Goal: Task Accomplishment & Management: Manage account settings

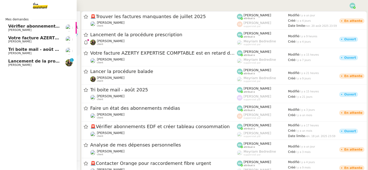
click at [9, 64] on span "[PERSON_NAME]" at bounding box center [19, 64] width 23 height 3
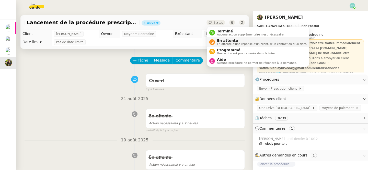
click at [230, 41] on span "En attente" at bounding box center [262, 41] width 90 height 4
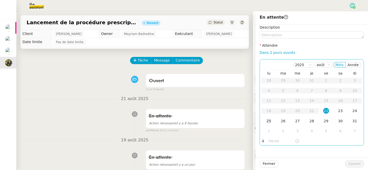
click at [271, 122] on div "25" at bounding box center [269, 121] width 6 height 6
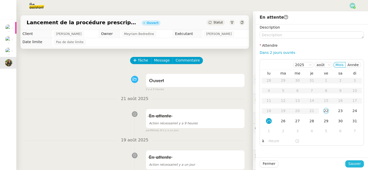
click at [354, 165] on span "Sauver" at bounding box center [354, 164] width 13 height 6
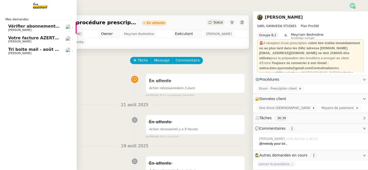
click at [10, 27] on span "Vérifier abonnements EDF et créer tableau consommation" at bounding box center [75, 26] width 134 height 5
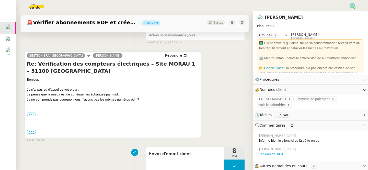
scroll to position [82, 0]
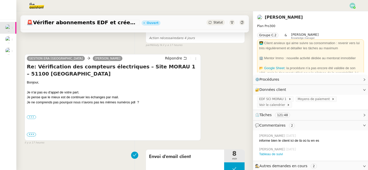
drag, startPoint x: 143, startPoint y: 102, endPoint x: 23, endPoint y: 82, distance: 122.1
copy div "Bonjour, Je n'ai pas eu d'appel de votre part. Je pense que le mieux est de con…"
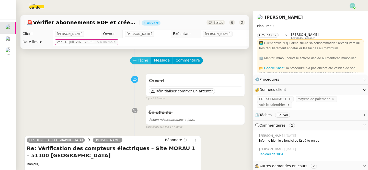
click at [141, 58] on span "Tâche" at bounding box center [143, 60] width 10 height 6
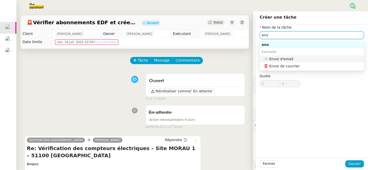
click at [284, 57] on div "📧 Envoi d'email" at bounding box center [312, 59] width 98 height 5
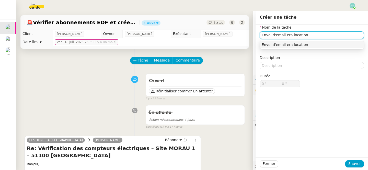
click at [320, 42] on div "Envoi d'email era location" at bounding box center [311, 44] width 100 height 5
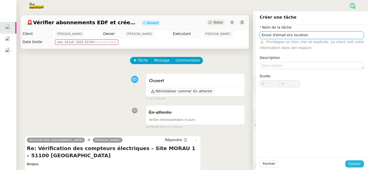
type input "Envoi d'email era location"
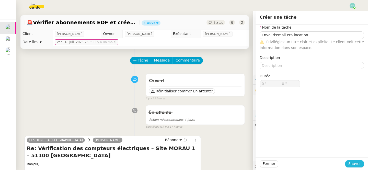
click at [359, 163] on span "Sauver" at bounding box center [354, 164] width 13 height 6
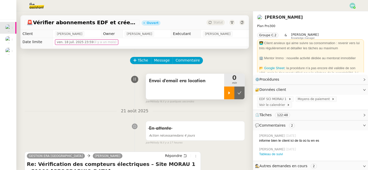
click at [225, 92] on div at bounding box center [229, 93] width 10 height 13
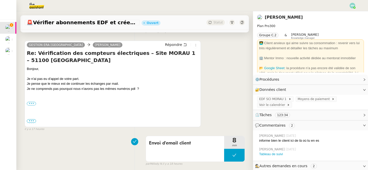
scroll to position [113, 0]
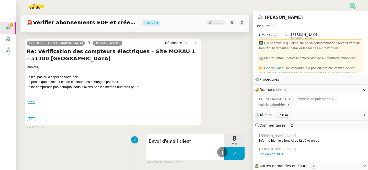
click at [30, 104] on div "••• Cordialement, Mlle PHILIPPET Emilia Service Gestion - Location ERA Immobili…" at bounding box center [113, 101] width 172 height 5
click at [30, 103] on label "•••" at bounding box center [31, 102] width 9 height 4
click at [0, 0] on input "•••" at bounding box center [0, 0] width 0 height 0
click at [32, 120] on span "•••" at bounding box center [31, 119] width 9 height 4
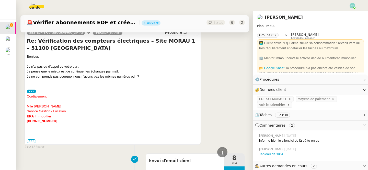
scroll to position [124, 0]
drag, startPoint x: 53, startPoint y: 122, endPoint x: 26, endPoint y: 122, distance: 26.3
click at [26, 122] on div "GESTION ERA REIMS Alex Répondre Re: Vérification des compteurs électriques – Si…" at bounding box center [113, 86] width 176 height 116
copy font "03.26.49.35.66"
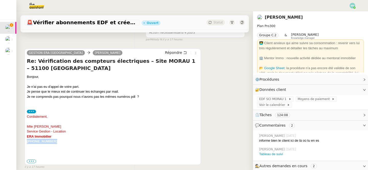
scroll to position [101, 0]
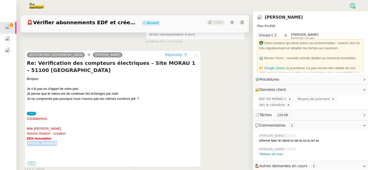
click at [177, 55] on span "Répondre" at bounding box center [173, 54] width 17 height 5
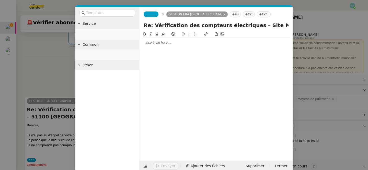
scroll to position [147, 0]
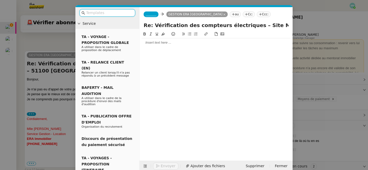
click at [160, 43] on div at bounding box center [215, 42] width 149 height 5
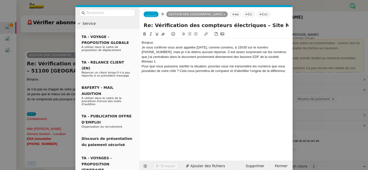
scroll to position [182, 0]
click at [160, 43] on div "Bonjour," at bounding box center [215, 42] width 149 height 5
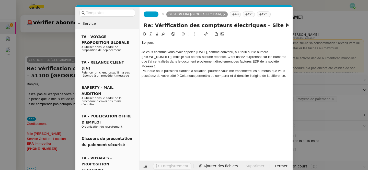
scroll to position [187, 0]
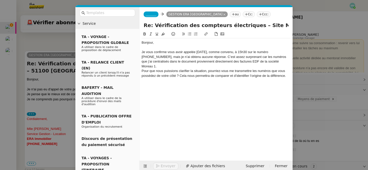
click at [269, 61] on div "Je vous confirme vous avoir appelée hier, comme convenu, à 15h30 sur le numéro …" at bounding box center [215, 59] width 149 height 19
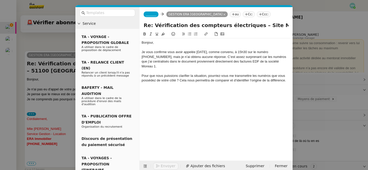
scroll to position [192, 0]
click at [285, 77] on div "Pour que nous puissions clarifier la situation, pourriez-vous me transmettre le…" at bounding box center [215, 78] width 149 height 9
click at [195, 57] on div "Je vous confirme vous avoir appelée hier, comme convenu, à 15h30 sur le numéro …" at bounding box center [215, 59] width 149 height 19
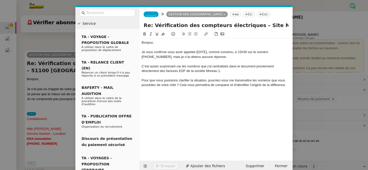
scroll to position [202, 0]
click at [288, 86] on div "Pour que nous puissions clarifier la situation, pourriez-vous me transmettre le…" at bounding box center [215, 82] width 149 height 9
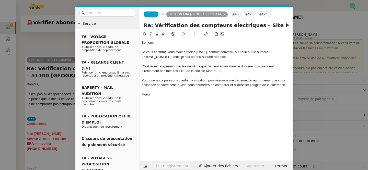
scroll to position [207, 0]
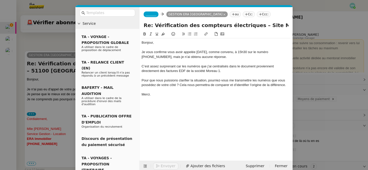
click at [153, 14] on span "_______" at bounding box center [150, 15] width 11 height 4
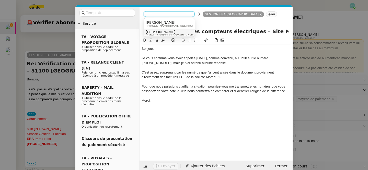
click at [163, 33] on span "Alex" at bounding box center [169, 32] width 49 height 4
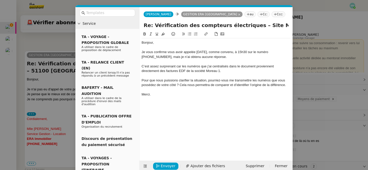
click at [191, 103] on div "Bonjour, Je vous confirme vous avoir appelée hier, comme convenu, à 15h30 sur l…" at bounding box center [215, 70] width 149 height 65
click at [31, 58] on nz-modal-container "Service TA - VOYAGE - PROPOSITION GLOBALE A utiliser dans le cadre de propositi…" at bounding box center [184, 85] width 368 height 170
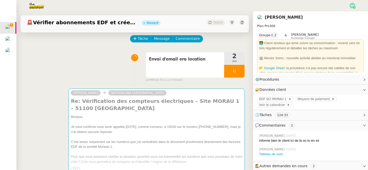
scroll to position [0, 0]
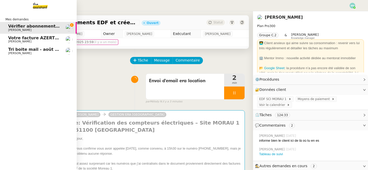
click at [19, 53] on span "[PERSON_NAME]" at bounding box center [19, 53] width 23 height 3
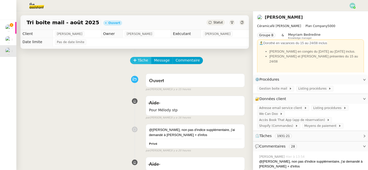
click at [143, 59] on span "Tâche" at bounding box center [143, 60] width 10 height 6
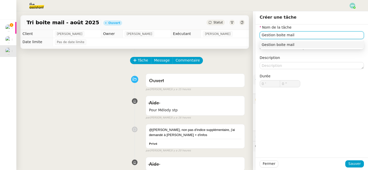
click at [290, 42] on div "Gestion boite mail" at bounding box center [311, 44] width 100 height 5
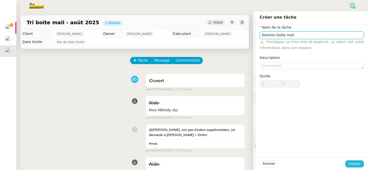
type input "Gestion boite mail"
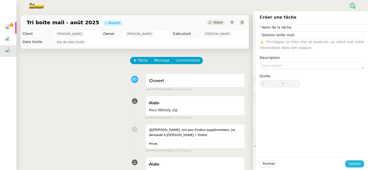
click at [351, 166] on span "Sauver" at bounding box center [354, 164] width 13 height 6
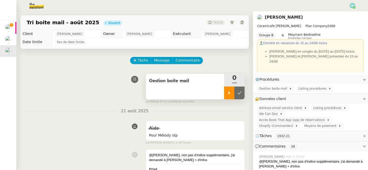
click at [230, 95] on icon at bounding box center [229, 93] width 4 height 4
click at [276, 108] on span "Adresse email service client" at bounding box center [281, 107] width 45 height 5
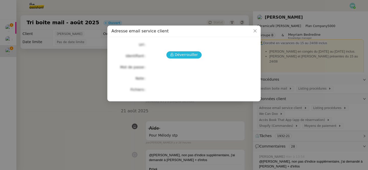
click at [191, 56] on span "Déverrouiller" at bounding box center [186, 55] width 23 height 6
click at [197, 111] on nz-modal-container "Adresse email service client Déverrouiller Url Identifiant Mot de passe Note Fi…" at bounding box center [184, 85] width 368 height 170
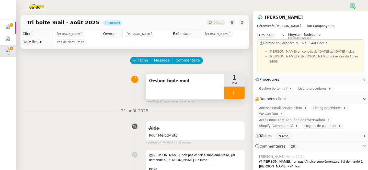
click at [228, 96] on div at bounding box center [234, 93] width 20 height 13
click at [241, 96] on button at bounding box center [239, 93] width 10 height 13
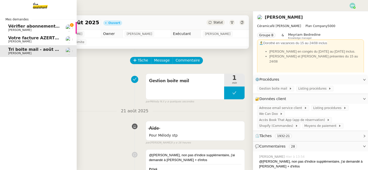
click at [14, 27] on span "Vérifier abonnements EDF et créer tableau consommation" at bounding box center [75, 26] width 134 height 5
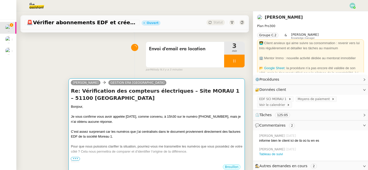
scroll to position [44, 0]
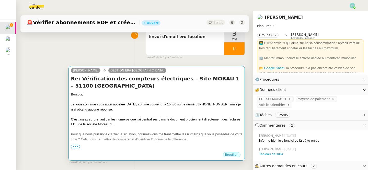
click at [164, 114] on div at bounding box center [157, 114] width 172 height 5
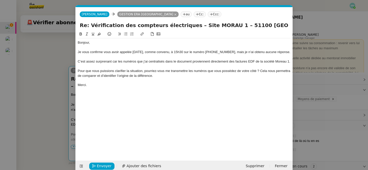
scroll to position [0, 11]
click at [34, 99] on nz-modal-container "Service TA - VOYAGE - PROPOSITION GLOBALE A utiliser dans le cadre de propositi…" at bounding box center [184, 85] width 368 height 170
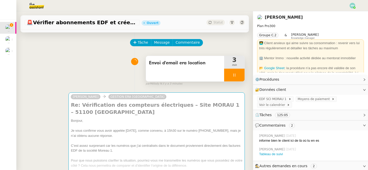
scroll to position [0, 0]
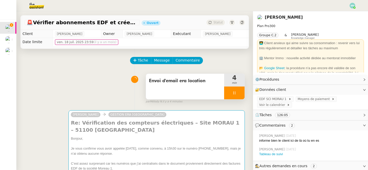
click at [230, 92] on div at bounding box center [234, 93] width 20 height 13
click at [223, 97] on div "Envoi d'email era location" at bounding box center [185, 87] width 78 height 26
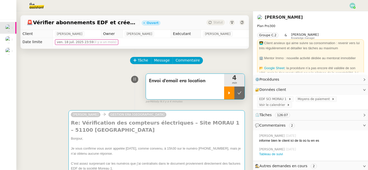
click at [229, 97] on div at bounding box center [229, 93] width 10 height 13
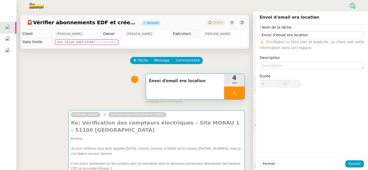
type input "Envoi d'email era location"
type input "4 '"
type input "19 ""
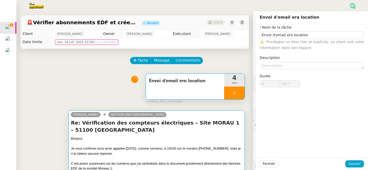
type input "Envoi d'email era location"
type input "4 '"
click at [205, 131] on h4 "Re: Vérification des compteurs électriques – Site MORAU 1 – 51100 Reims" at bounding box center [157, 126] width 172 height 14
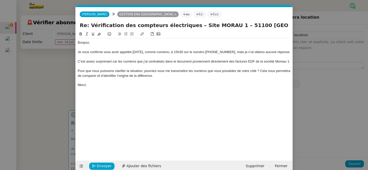
scroll to position [0, 11]
click at [101, 165] on span "Envoyer" at bounding box center [104, 166] width 15 height 6
type input "21 ""
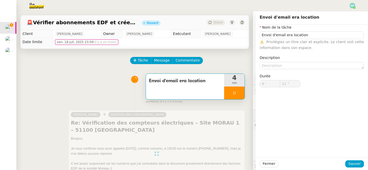
type input "Envoi d'email era location"
type input "4 '"
type input "23 ""
click at [232, 90] on div at bounding box center [234, 93] width 20 height 13
type input "Envoi d'email era location"
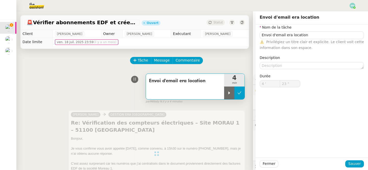
type input "4 '"
type input "23 ""
click at [239, 93] on icon at bounding box center [239, 93] width 4 height 4
type input "Envoi d'email era location"
type input "4 '"
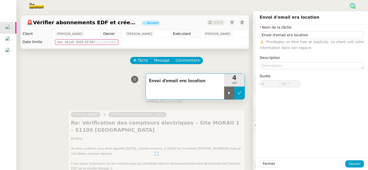
type input "23 ""
type input "Envoi d'email era location"
type input "4 '"
type input "23 ""
type input "Envoi d'email era location"
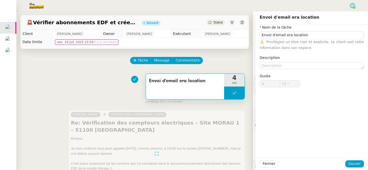
type input "4 '"
type input "23 ""
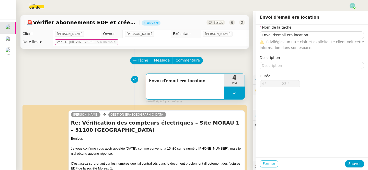
type input "Envoi d'email era location"
type input "4 '"
type input "23 ""
click at [270, 165] on span "Fermer" at bounding box center [268, 164] width 13 height 6
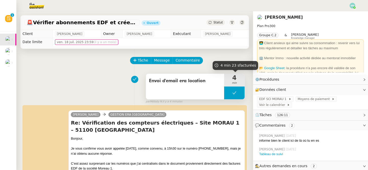
click at [230, 92] on button at bounding box center [234, 93] width 20 height 13
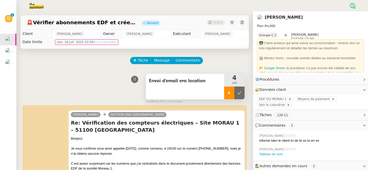
click at [230, 93] on icon at bounding box center [229, 93] width 4 height 4
click at [230, 95] on div at bounding box center [234, 93] width 20 height 13
click at [240, 96] on button at bounding box center [239, 93] width 10 height 13
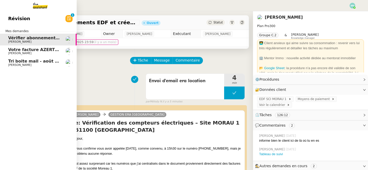
click at [11, 65] on span "[PERSON_NAME]" at bounding box center [19, 64] width 23 height 3
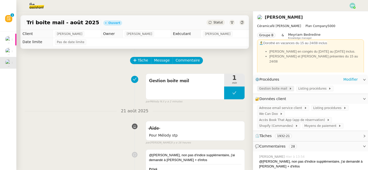
click at [266, 90] on span "Gestion boite mail" at bounding box center [274, 88] width 30 height 5
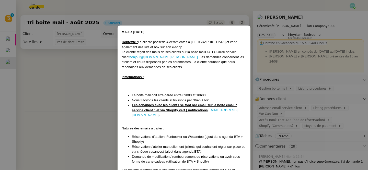
click at [77, 98] on nz-modal-container "MAJ le 21/01/2025 Contexte : La cliente possède 4 céramicafés à Paris et vend é…" at bounding box center [184, 85] width 368 height 170
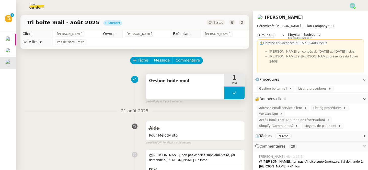
click at [228, 94] on button at bounding box center [234, 93] width 20 height 13
click at [228, 94] on icon at bounding box center [229, 93] width 4 height 4
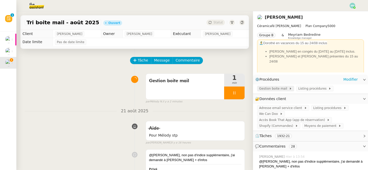
click at [274, 87] on span "Gestion boite mail" at bounding box center [274, 88] width 30 height 5
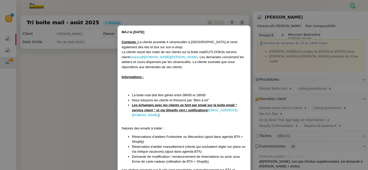
click at [98, 105] on nz-modal-container "MAJ le 21/01/2025 Contexte : La cliente possède 4 céramicafés à Paris et vend é…" at bounding box center [184, 85] width 368 height 170
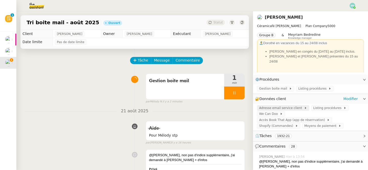
click at [289, 108] on span "Adresse email service client" at bounding box center [281, 107] width 45 height 5
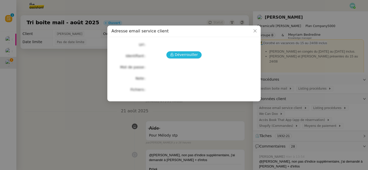
click at [182, 55] on span "Déverrouiller" at bounding box center [186, 55] width 23 height 6
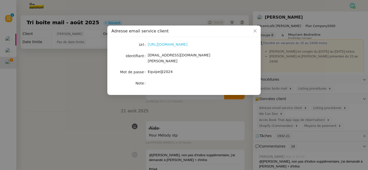
click at [176, 45] on link "https://ex4.mail.ovh.net/owa/#path=/mail" at bounding box center [168, 44] width 40 height 4
click at [107, 113] on nz-modal-container "Adresse email service client Url https://ex4.mail.ovh.net/owa/#path=/mail Ident…" at bounding box center [184, 85] width 368 height 170
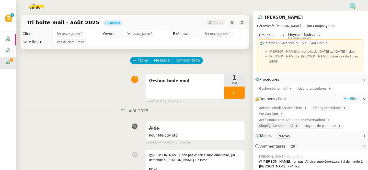
click at [270, 123] on span "Shopify (Commandes)" at bounding box center [277, 125] width 36 height 5
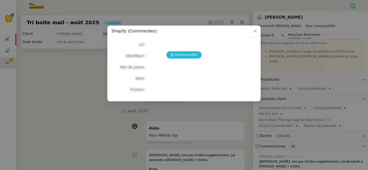
click at [187, 57] on span "Déverrouiller" at bounding box center [186, 55] width 23 height 6
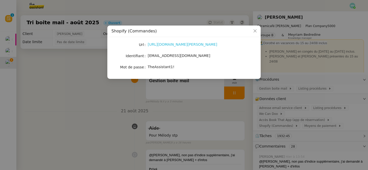
click at [181, 45] on link "https://admin.shopify.com/store/latelier-genevieve/" at bounding box center [182, 44] width 69 height 4
click at [204, 99] on nz-modal-container "Shopify (Commandes) Url https://admin.shopify.com/store/latelier-genevieve/ Ide…" at bounding box center [184, 85] width 368 height 170
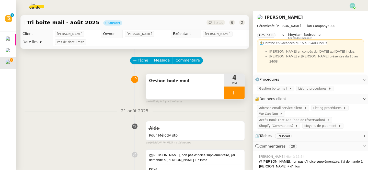
click at [228, 94] on div at bounding box center [234, 93] width 20 height 13
click at [239, 93] on icon at bounding box center [239, 92] width 4 height 3
click at [228, 94] on button at bounding box center [234, 93] width 20 height 13
click at [228, 94] on icon at bounding box center [229, 92] width 2 height 3
click at [323, 109] on span "Listing procédures" at bounding box center [328, 107] width 30 height 5
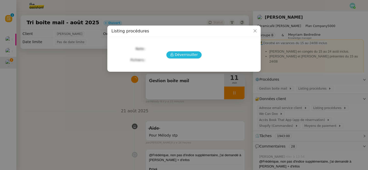
click at [184, 55] on span "Déverrouiller" at bounding box center [186, 55] width 23 height 6
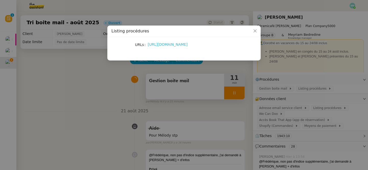
click at [177, 45] on link "https://docs.google.com/document/d/1ol4dP_Pd-f-c41KSlkTR0WPdGf-jP3-Bni69fZq_3LA…" at bounding box center [168, 44] width 40 height 4
click at [184, 105] on nz-modal-container "Listing procédures URLs https://docs.google.com/document/d/1ol4dP_Pd-f-c41KSlkT…" at bounding box center [184, 85] width 368 height 170
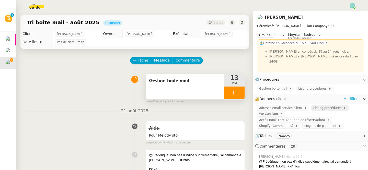
click at [316, 105] on div "Listing procédures" at bounding box center [329, 108] width 37 height 6
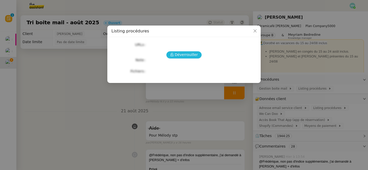
click at [185, 56] on span "Déverrouiller" at bounding box center [186, 55] width 23 height 6
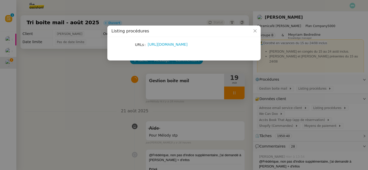
click at [179, 115] on nz-modal-container "Listing procédures URLs https://docs.google.com/document/d/1ol4dP_Pd-f-c41KSlkT…" at bounding box center [184, 85] width 368 height 170
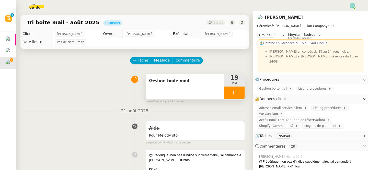
click at [230, 95] on div at bounding box center [234, 93] width 20 height 13
click at [239, 95] on icon at bounding box center [239, 93] width 4 height 4
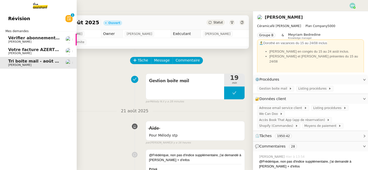
click at [27, 51] on span "Votre facture AZERTY EXPERTISE COMPTABLE est en retard de 14 jours" at bounding box center [90, 49] width 164 height 5
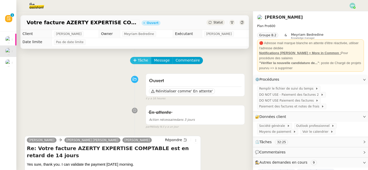
click at [138, 58] on span "Tâche" at bounding box center [143, 60] width 10 height 6
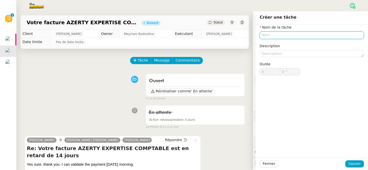
type input "E"
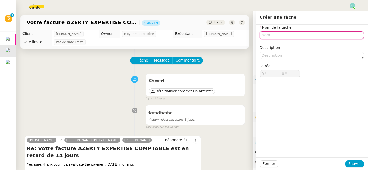
type input "P"
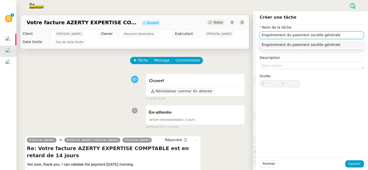
click at [265, 35] on input "Engistrement du paiement sociéte générale" at bounding box center [311, 34] width 104 height 7
drag, startPoint x: 292, startPoint y: 35, endPoint x: 253, endPoint y: 35, distance: 39.6
click at [253, 35] on app-ticket "Votre facture AZERTY EXPERTISE COMPTABLE est en retard de 14 jours Ouvert Statu…" at bounding box center [191, 90] width 351 height 159
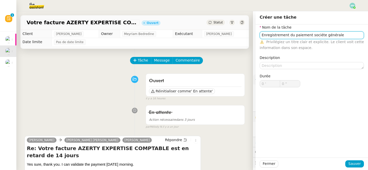
drag, startPoint x: 295, startPoint y: 36, endPoint x: 242, endPoint y: 32, distance: 52.5
click at [242, 32] on app-ticket "Votre facture AZERTY EXPERTISE COMPTABLE est en retard de 14 jours Ouvert Statu…" at bounding box center [191, 90] width 351 height 159
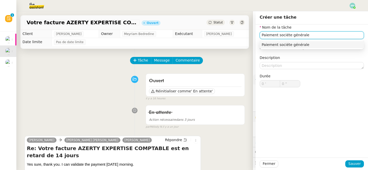
click at [286, 46] on div "Paiement sociéte générale" at bounding box center [311, 44] width 100 height 5
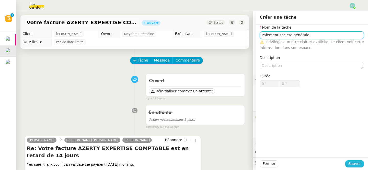
type input "Paiement sociéte générale"
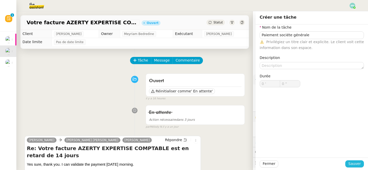
click at [355, 163] on span "Sauver" at bounding box center [354, 164] width 13 height 6
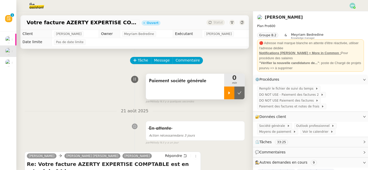
click at [229, 95] on div at bounding box center [229, 93] width 10 height 13
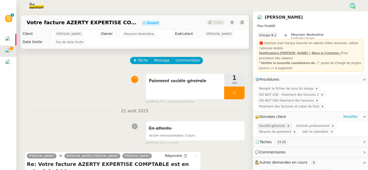
click at [275, 125] on span "Société générale" at bounding box center [273, 125] width 28 height 5
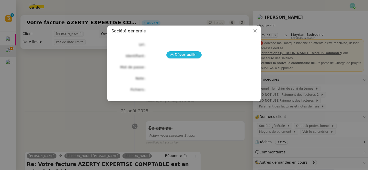
click at [184, 57] on span "Déverrouiller" at bounding box center [186, 55] width 23 height 6
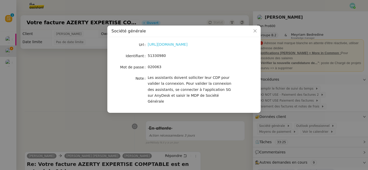
click at [187, 46] on link "https://entreprises.sg.fr/icd-web/syd-front/index-comptes.html#comptes" at bounding box center [168, 44] width 40 height 4
drag, startPoint x: 170, startPoint y: 54, endPoint x: 146, endPoint y: 54, distance: 24.2
click at [145, 54] on nz-form-item "Identifiant 51330980" at bounding box center [183, 55] width 145 height 7
copy nz-form-item "51330980"
click at [164, 56] on span "51330980" at bounding box center [157, 56] width 18 height 4
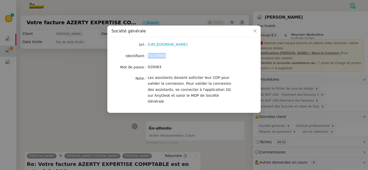
drag, startPoint x: 169, startPoint y: 56, endPoint x: 147, endPoint y: 56, distance: 22.2
click at [148, 56] on div "51330980" at bounding box center [190, 56] width 84 height 6
copy span "51330980"
click at [63, 101] on nz-modal-container "Société générale Url https://entreprises.sg.fr/icd-web/syd-front/index-comptes.…" at bounding box center [184, 85] width 368 height 170
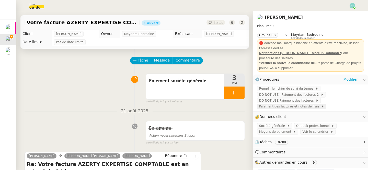
click at [283, 106] on span "Paiement des factures et notes de frais" at bounding box center [290, 106] width 62 height 5
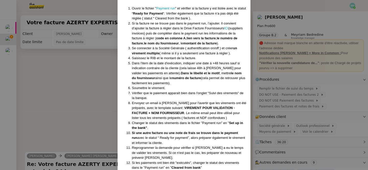
scroll to position [128, 0]
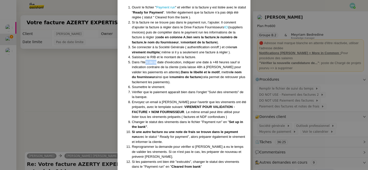
drag, startPoint x: 145, startPoint y: 56, endPoint x: 156, endPoint y: 56, distance: 11.0
click at [156, 60] on span "Dans l'item de la date d'exécution, indiquer une date à +48 heures sauf si indi…" at bounding box center [186, 67] width 109 height 14
click at [170, 49] on li "Se connecter à la Société Générale ( authentification on/off ) et créer un vire…" at bounding box center [189, 50] width 114 height 10
click at [160, 55] on li "Saisissez le RIB et le montant de la facture." at bounding box center [189, 57] width 114 height 5
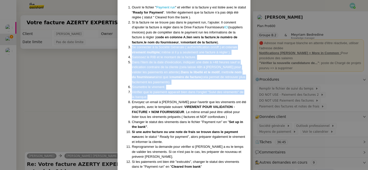
drag, startPoint x: 131, startPoint y: 42, endPoint x: 169, endPoint y: 92, distance: 62.7
click at [169, 92] on ol "Ouvrir le fichier " Payment run " et vérifier si la facture y est listée avec l…" at bounding box center [183, 92] width 125 height 174
copy ol "Se connecter à la Société Générale ( authentification on/off ) et créer un vire…"
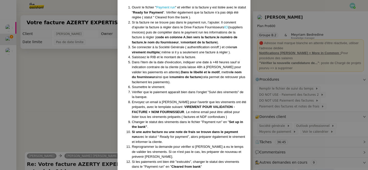
click at [64, 94] on nz-modal-container "​​Procédure créée le 29/07/2025 Contexte : Laurence De Nervaux, de Destin Commu…" at bounding box center [184, 85] width 368 height 170
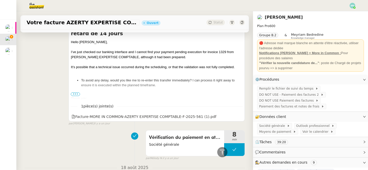
scroll to position [271, 0]
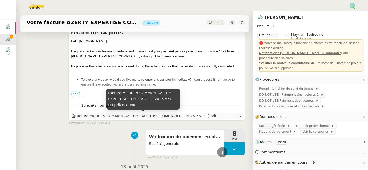
click at [105, 116] on div "Facture-MORE IN COMMON-AZERTY EXPERTISE COMPTABLE-F-2025-561 (1).pdf" at bounding box center [143, 116] width 144 height 6
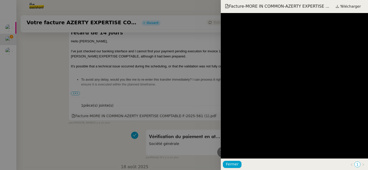
click at [105, 116] on div at bounding box center [184, 85] width 368 height 170
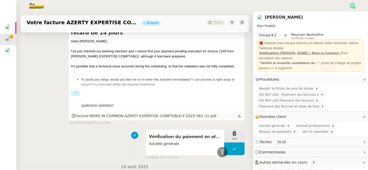
click at [105, 116] on div "Facture-MORE IN COMMON-AZERTY EXPERTISE COMPTABLE-F-2025-561 (1).pdf" at bounding box center [143, 116] width 144 height 6
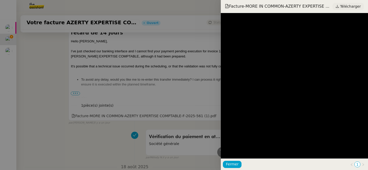
click at [346, 4] on span "Télécharger" at bounding box center [350, 6] width 21 height 7
click at [159, 92] on div at bounding box center [184, 85] width 368 height 170
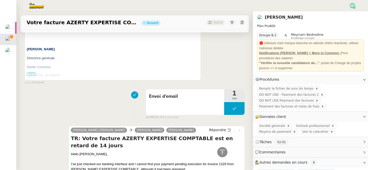
scroll to position [0, 0]
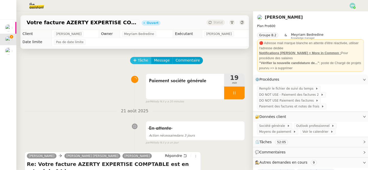
click at [138, 60] on span "Tâche" at bounding box center [143, 60] width 10 height 6
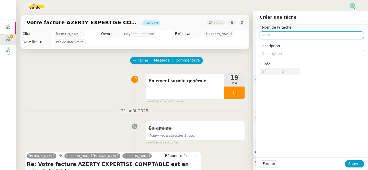
click at [276, 33] on input "text" at bounding box center [311, 34] width 104 height 7
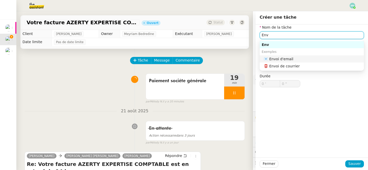
click at [287, 58] on div "📧 Envoi d'email" at bounding box center [312, 59] width 98 height 5
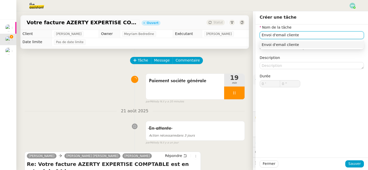
click at [299, 45] on div "Envoi d'email cliente" at bounding box center [311, 44] width 100 height 5
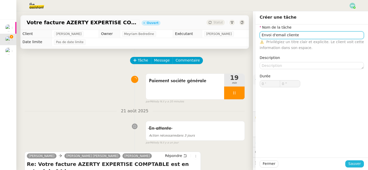
type input "Envoi d'email cliente"
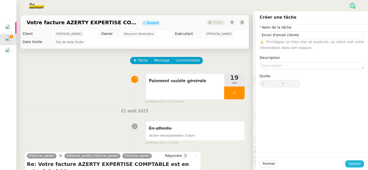
click at [356, 163] on span "Sauver" at bounding box center [354, 164] width 13 height 6
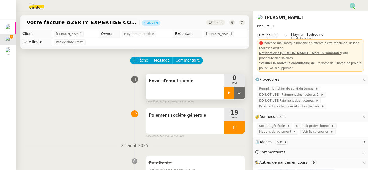
click at [229, 91] on icon at bounding box center [229, 93] width 4 height 4
click at [232, 125] on icon at bounding box center [234, 127] width 4 height 4
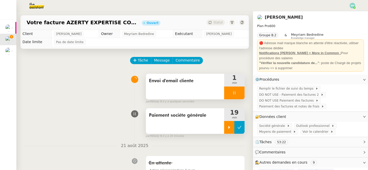
click at [240, 126] on icon at bounding box center [239, 127] width 4 height 4
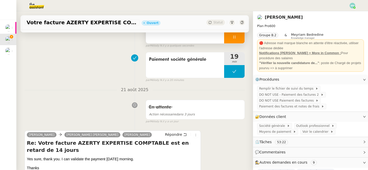
scroll to position [58, 0]
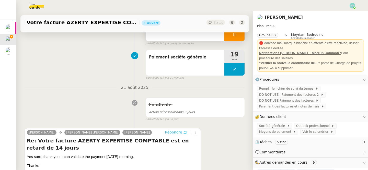
click at [178, 131] on span "Répondre" at bounding box center [173, 132] width 17 height 5
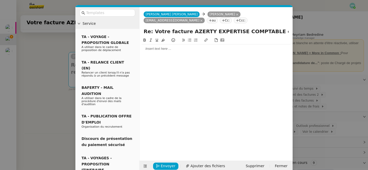
click at [157, 52] on div at bounding box center [215, 48] width 149 height 9
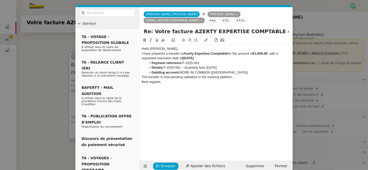
click at [175, 50] on div "Hello Laurence," at bounding box center [215, 48] width 149 height 5
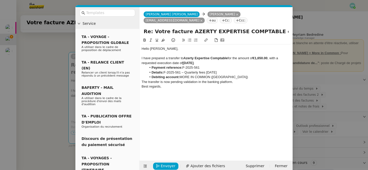
click at [211, 64] on div "I have prepared a transfer to Azerty Expertise Comptable for the amount of €1,6…" at bounding box center [215, 60] width 149 height 9
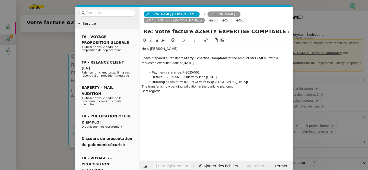
click at [242, 88] on div "The transfer is now pending validation in the banking platform." at bounding box center [215, 86] width 149 height 5
click at [233, 82] on li "Debiting account: MORE IN COMMON (FRANCE)" at bounding box center [218, 82] width 144 height 5
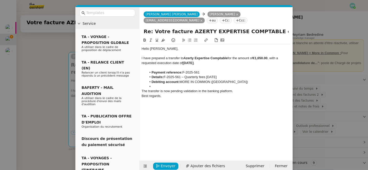
click at [238, 92] on div "The transfer is now pending validation in the banking platform." at bounding box center [215, 91] width 149 height 5
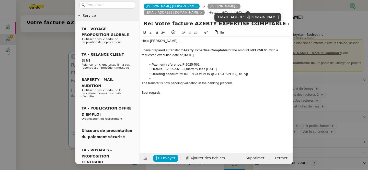
click at [202, 11] on icon at bounding box center [201, 12] width 3 height 3
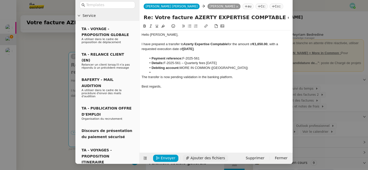
click at [203, 157] on span "Ajouter des fichiers" at bounding box center [207, 158] width 34 height 6
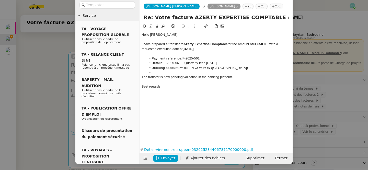
click at [158, 71] on li at bounding box center [218, 72] width 144 height 5
click at [41, 114] on nz-modal-container "Service TA - VOYAGE - PROPOSITION GLOBALE A utiliser dans le cadre de propositi…" at bounding box center [184, 85] width 368 height 170
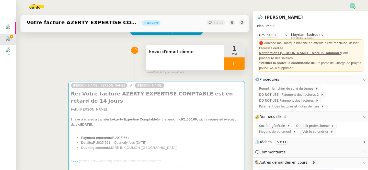
scroll to position [21, 0]
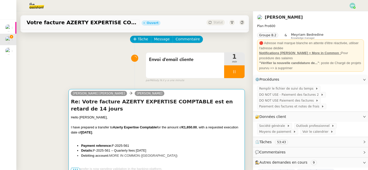
click at [175, 136] on div at bounding box center [157, 137] width 172 height 5
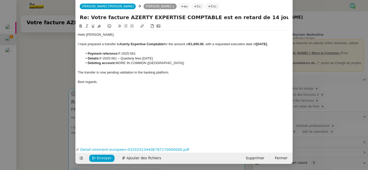
scroll to position [8, 0]
click at [103, 159] on span "Envoyer" at bounding box center [104, 158] width 15 height 6
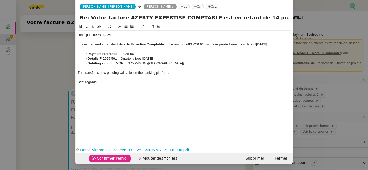
click at [103, 159] on span "Confirmer l'envoi" at bounding box center [112, 158] width 31 height 6
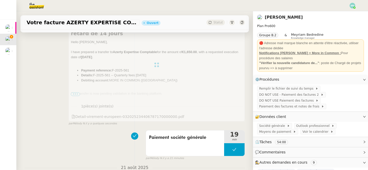
scroll to position [104, 0]
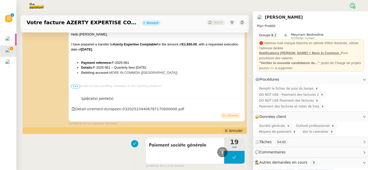
click at [234, 131] on span "Annuler" at bounding box center [236, 130] width 14 height 5
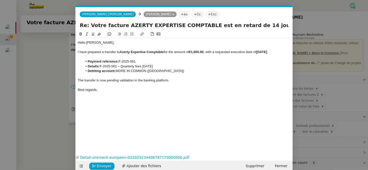
scroll to position [0, 11]
click at [45, 76] on nz-modal-container "Service TA - VOYAGE - PROPOSITION GLOBALE A utiliser dans le cadre de propositi…" at bounding box center [184, 85] width 368 height 170
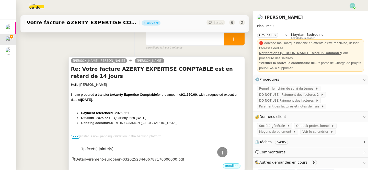
scroll to position [0, 0]
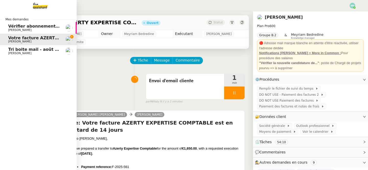
click at [22, 27] on span "Vérifier abonnements EDF et créer tableau consommation" at bounding box center [75, 26] width 134 height 5
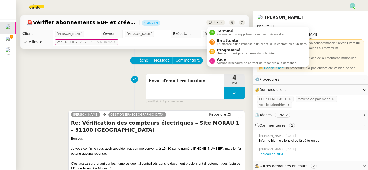
click at [219, 22] on span "Statut" at bounding box center [217, 23] width 9 height 4
click at [228, 42] on span "En attente" at bounding box center [262, 41] width 90 height 4
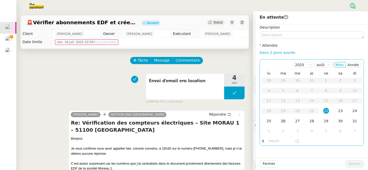
click at [283, 122] on div "26" at bounding box center [283, 121] width 6 height 6
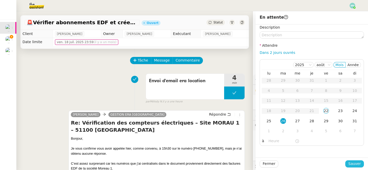
click at [358, 161] on span "Sauver" at bounding box center [354, 164] width 13 height 6
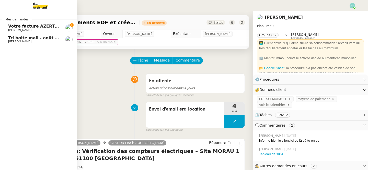
click at [17, 26] on span "Votre facture AZERTY EXPERTISE COMPTABLE est en retard de 14 jours" at bounding box center [90, 26] width 164 height 5
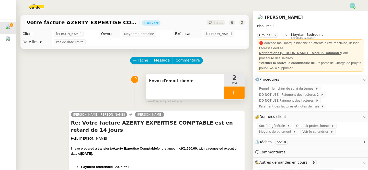
click at [231, 91] on div at bounding box center [234, 93] width 20 height 13
click at [239, 92] on icon at bounding box center [239, 93] width 4 height 4
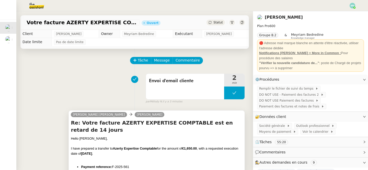
click at [211, 127] on h4 "Re: Votre facture AZERTY EXPERTISE COMPTABLE est en retard de 14 jours" at bounding box center [157, 126] width 172 height 14
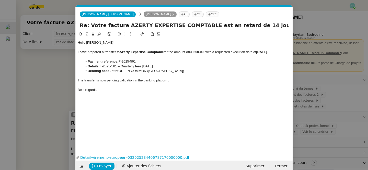
scroll to position [0, 11]
click at [98, 164] on span "Envoyer" at bounding box center [104, 166] width 15 height 6
click at [98, 164] on span "Confirmer l'envoi" at bounding box center [112, 166] width 31 height 6
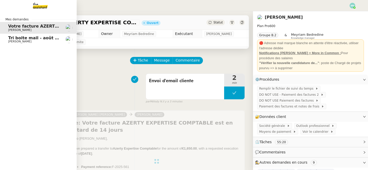
click at [21, 39] on span "Tri boite mail - août 2025" at bounding box center [37, 37] width 58 height 5
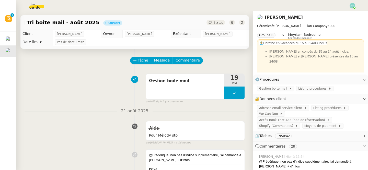
click at [353, 3] on img at bounding box center [352, 6] width 6 height 6
click at [340, 15] on li "Suivi" at bounding box center [338, 14] width 33 height 7
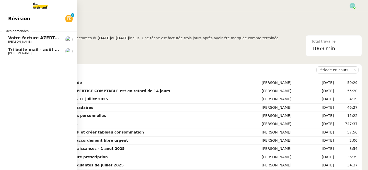
click at [11, 51] on span "Tri boite mail - août 2025" at bounding box center [37, 49] width 58 height 5
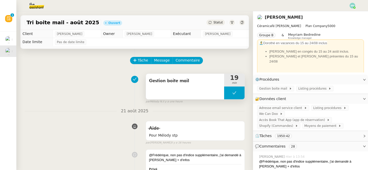
click at [229, 96] on button at bounding box center [234, 93] width 20 height 13
click at [228, 96] on div at bounding box center [229, 93] width 10 height 13
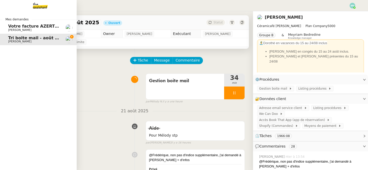
click at [10, 29] on span "[PERSON_NAME]" at bounding box center [19, 29] width 23 height 3
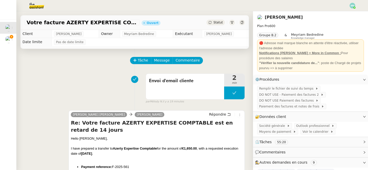
click at [219, 24] on span "Statut" at bounding box center [217, 23] width 9 height 4
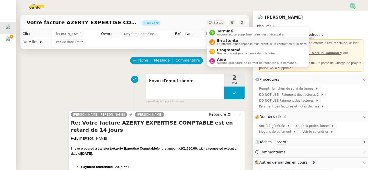
click at [231, 43] on span "En attente d'une réponse d'un client, d'un contact ou d'un tiers." at bounding box center [262, 44] width 90 height 3
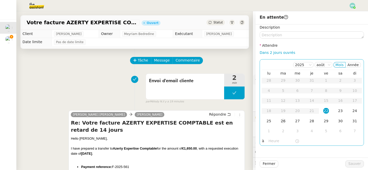
click at [285, 119] on div "26" at bounding box center [283, 121] width 6 height 6
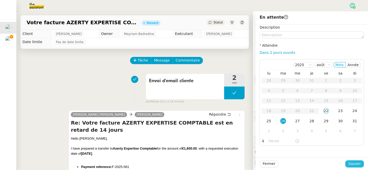
click at [358, 164] on span "Sauver" at bounding box center [354, 164] width 13 height 6
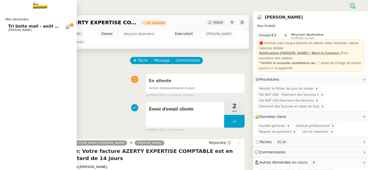
click at [12, 27] on span "Tri boite mail - août 2025" at bounding box center [37, 26] width 58 height 5
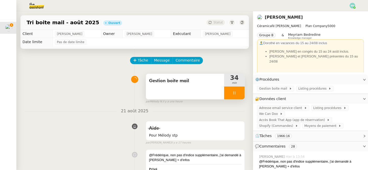
click at [228, 96] on div at bounding box center [234, 93] width 20 height 13
click at [234, 96] on div at bounding box center [229, 93] width 10 height 13
click at [233, 93] on icon at bounding box center [234, 92] width 2 height 3
click at [241, 93] on icon at bounding box center [239, 93] width 4 height 4
click at [229, 93] on button at bounding box center [234, 93] width 20 height 13
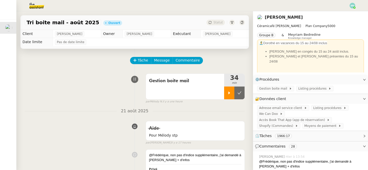
click at [232, 93] on div at bounding box center [229, 93] width 10 height 13
click at [314, 88] on span "Listing procédures" at bounding box center [313, 88] width 30 height 5
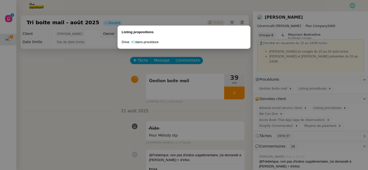
click at [86, 74] on nz-modal-container "Listing propositions Drive ICI dans procédure" at bounding box center [184, 85] width 368 height 170
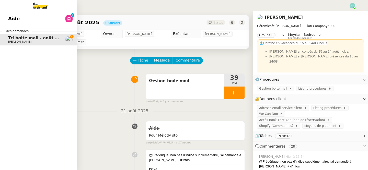
click at [21, 21] on link "Aide 0 1 2 3 4 5 6 7 8 9" at bounding box center [38, 19] width 77 height 12
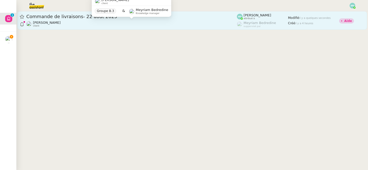
click at [97, 22] on div "Ilyes Hadj client" at bounding box center [131, 24] width 210 height 7
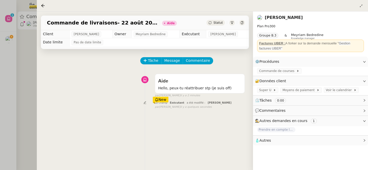
click at [19, 45] on div at bounding box center [184, 85] width 368 height 170
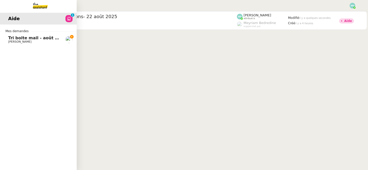
click at [11, 39] on span "Tri boite mail - août 2025" at bounding box center [37, 37] width 58 height 5
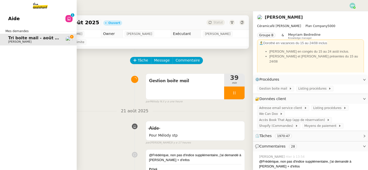
click at [12, 18] on span "Aide" at bounding box center [13, 19] width 11 height 8
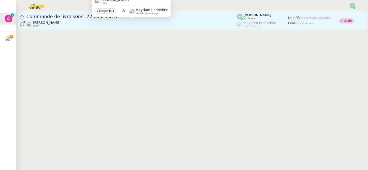
click at [81, 23] on div "Ilyes Hadj client" at bounding box center [131, 24] width 210 height 7
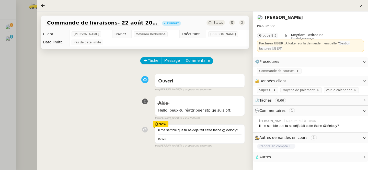
click at [10, 38] on div at bounding box center [184, 85] width 368 height 170
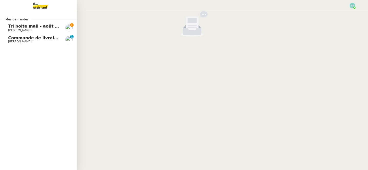
click at [13, 27] on span "Tri boite mail - août 2025" at bounding box center [37, 26] width 58 height 5
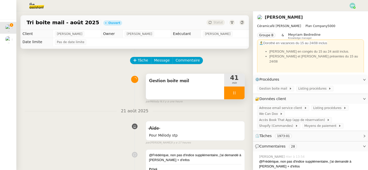
click at [231, 93] on div at bounding box center [234, 93] width 20 height 13
click at [240, 93] on icon at bounding box center [239, 93] width 4 height 4
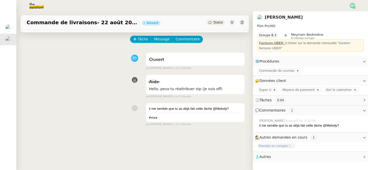
scroll to position [9, 0]
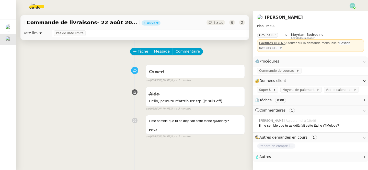
click at [35, 7] on img at bounding box center [33, 5] width 40 height 11
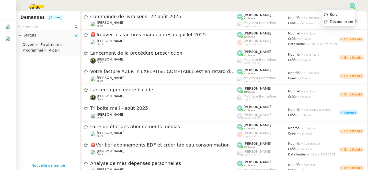
click at [352, 5] on img at bounding box center [352, 6] width 6 height 6
click at [64, 51] on nz-select-top-control "Ouvert En attente Programmé Aide" at bounding box center [47, 48] width 55 height 12
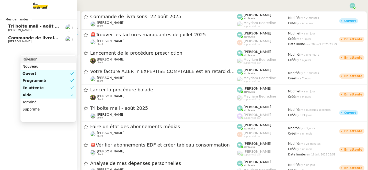
click at [34, 38] on span "Commande de livraisons- [DATE]" at bounding box center [45, 37] width 75 height 5
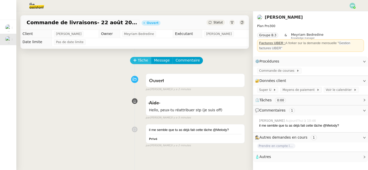
click at [146, 62] on span "Tâche" at bounding box center [143, 60] width 10 height 6
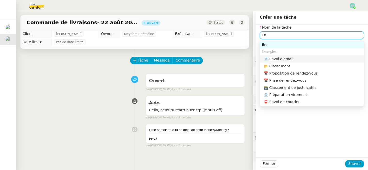
click at [288, 59] on div "📧 Envoi d'email" at bounding box center [312, 59] width 98 height 5
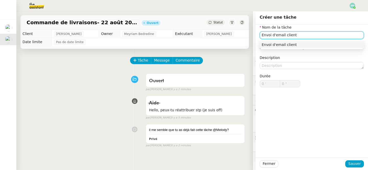
click at [303, 44] on div "Envoi d'email client" at bounding box center [311, 44] width 100 height 5
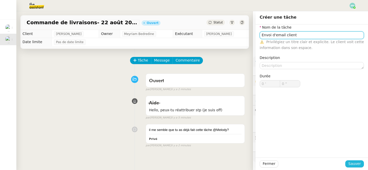
type input "Envoi d'email client"
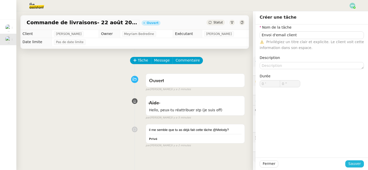
click at [354, 163] on span "Sauver" at bounding box center [354, 164] width 13 height 6
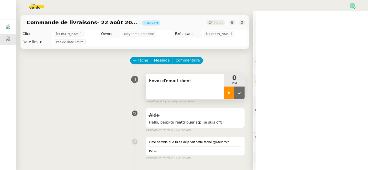
click at [227, 91] on icon at bounding box center [229, 93] width 4 height 4
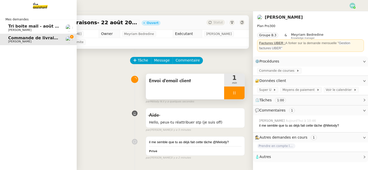
click at [39, 5] on img at bounding box center [36, 5] width 40 height 11
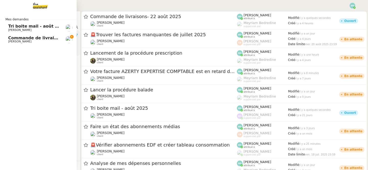
click at [59, 54] on div "Mes demandes Tri boite mail - [DATE] [PERSON_NAME] Commande de livraisons- [DAT…" at bounding box center [38, 90] width 77 height 159
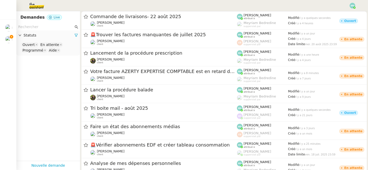
click at [68, 51] on nz-select-top-control "Ouvert En attente Programmé Aide" at bounding box center [47, 48] width 55 height 12
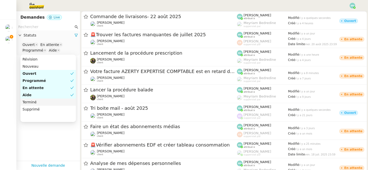
click at [43, 103] on div "Terminé" at bounding box center [47, 102] width 51 height 5
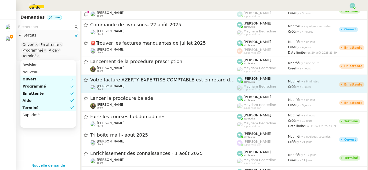
scroll to position [11, 0]
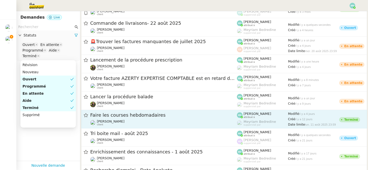
click at [134, 115] on span "Faire les courses hebdomadaires" at bounding box center [163, 115] width 146 height 5
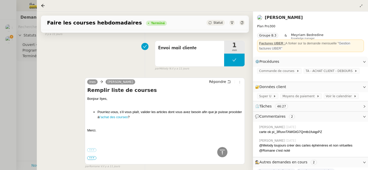
scroll to position [2309, 0]
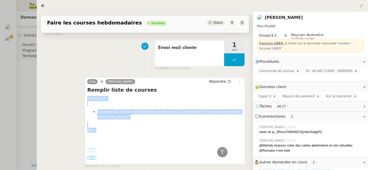
drag, startPoint x: 96, startPoint y: 130, endPoint x: 86, endPoint y: 96, distance: 35.4
click at [86, 96] on div "[PERSON_NAME] Hadj Répondre Remplir liste de courses Bonjour [PERSON_NAME], Pou…" at bounding box center [165, 120] width 160 height 87
copy div "Bonjour [PERSON_NAME], Pourriez-vous, s’il vous plaît, valider les articles don…"
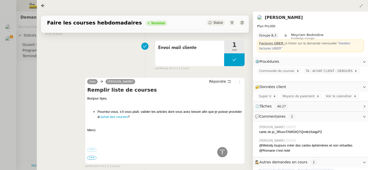
click at [19, 98] on div at bounding box center [184, 85] width 368 height 170
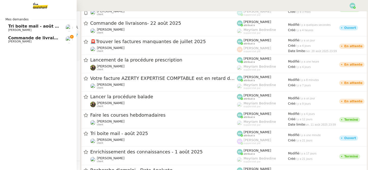
click at [13, 37] on span "Commande de livraisons- [DATE]" at bounding box center [45, 37] width 75 height 5
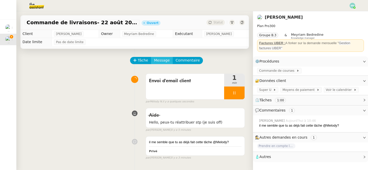
click at [161, 58] on span "Message" at bounding box center [162, 60] width 16 height 6
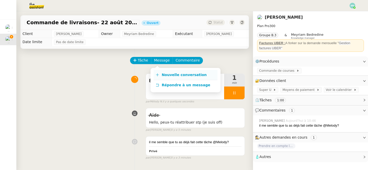
click at [172, 74] on span "Nouvelle conversation" at bounding box center [184, 75] width 45 height 4
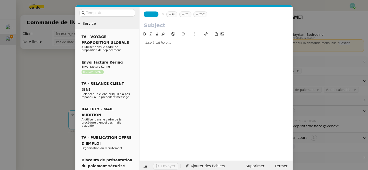
click at [156, 14] on span "_______" at bounding box center [150, 15] width 11 height 4
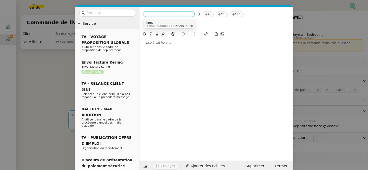
click at [158, 25] on span "[EMAIL_ADDRESS][DOMAIN_NAME]" at bounding box center [169, 26] width 49 height 3
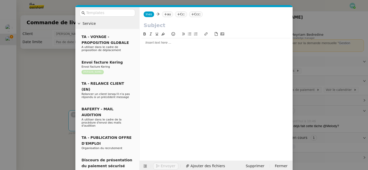
click at [164, 14] on icon at bounding box center [165, 14] width 3 height 0
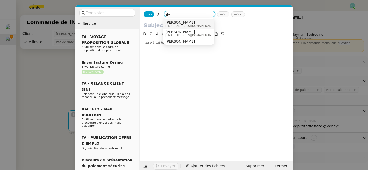
type input "ily"
click at [189, 25] on span "[EMAIL_ADDRESS][DOMAIN_NAME]" at bounding box center [189, 26] width 49 height 3
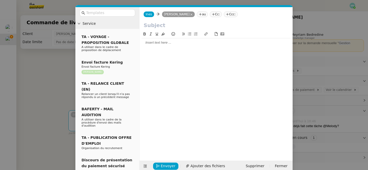
click at [163, 51] on div at bounding box center [215, 91] width 149 height 121
click at [159, 46] on div at bounding box center [215, 42] width 149 height 9
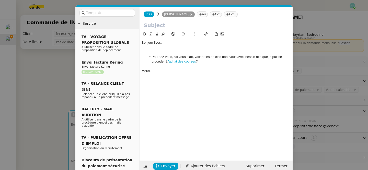
click at [190, 62] on link "l’achat des courses" at bounding box center [181, 61] width 28 height 4
click at [182, 70] on link "[URL][DOMAIN_NAME]" at bounding box center [169, 71] width 35 height 7
click at [160, 24] on input "text" at bounding box center [215, 25] width 145 height 8
click at [25, 65] on nz-modal-container "Service TA - VOYAGE - PROPOSITION GLOBALE A utiliser dans le cadre de propositi…" at bounding box center [184, 85] width 368 height 170
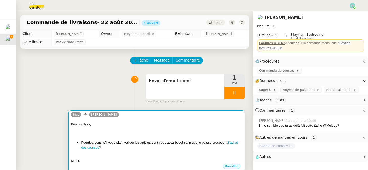
click at [121, 132] on div at bounding box center [157, 134] width 172 height 5
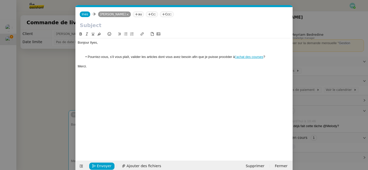
scroll to position [0, 11]
click at [134, 26] on input "text" at bounding box center [184, 25] width 209 height 8
type input "Liste de courses pour cette semaine"
click at [141, 68] on div "Merci." at bounding box center [184, 66] width 213 height 5
click at [94, 43] on div "Bonjour Ilyes," at bounding box center [184, 42] width 213 height 5
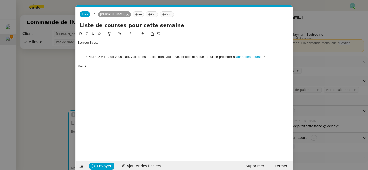
click at [90, 88] on div "Bonjour [PERSON_NAME], Pourriez-vous, s’il vous plaît, valider les articles don…" at bounding box center [184, 91] width 213 height 121
click at [91, 49] on div at bounding box center [184, 47] width 213 height 5
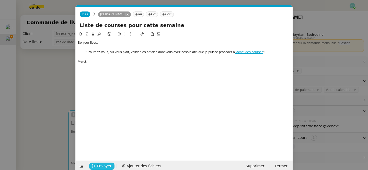
click at [105, 165] on span "Envoyer" at bounding box center [104, 166] width 15 height 6
click at [109, 165] on span "Confirmer l'envoi" at bounding box center [112, 166] width 31 height 6
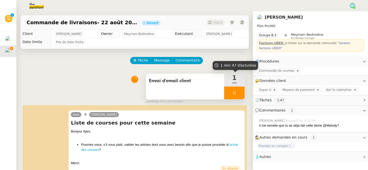
click at [231, 94] on div at bounding box center [234, 93] width 20 height 13
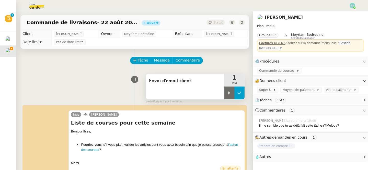
click at [237, 94] on icon at bounding box center [239, 93] width 4 height 4
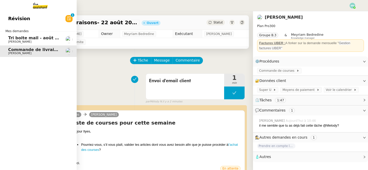
click at [11, 40] on span "[PERSON_NAME]" at bounding box center [19, 41] width 23 height 3
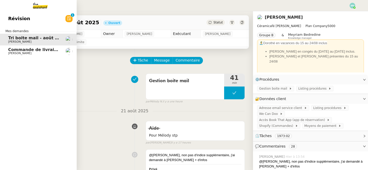
click at [49, 52] on span "[PERSON_NAME]" at bounding box center [34, 53] width 52 height 3
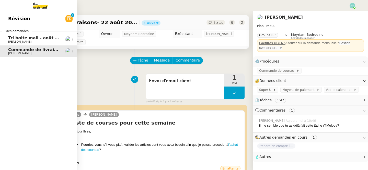
click at [43, 40] on span "Tri boite mail - août 2025" at bounding box center [37, 37] width 58 height 5
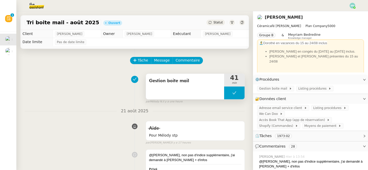
click at [227, 93] on button at bounding box center [234, 93] width 20 height 13
click at [227, 93] on icon at bounding box center [229, 93] width 4 height 4
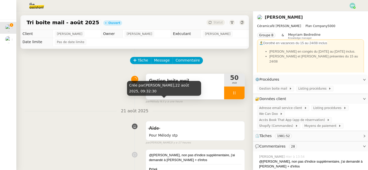
click at [227, 92] on div at bounding box center [234, 93] width 20 height 13
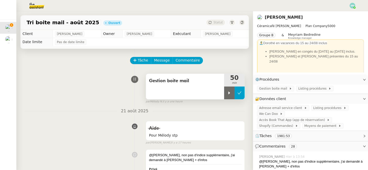
click at [239, 93] on icon at bounding box center [239, 93] width 4 height 4
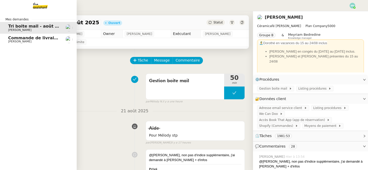
click at [8, 42] on link "Commande de livraisons- [DATE] [PERSON_NAME]" at bounding box center [38, 40] width 77 height 12
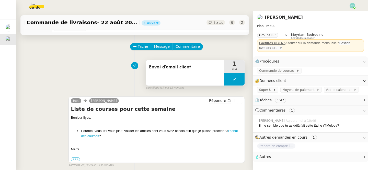
scroll to position [14, 0]
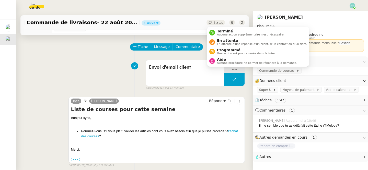
click at [216, 24] on span "Statut" at bounding box center [217, 23] width 9 height 4
click at [223, 41] on span "En attente" at bounding box center [262, 41] width 90 height 4
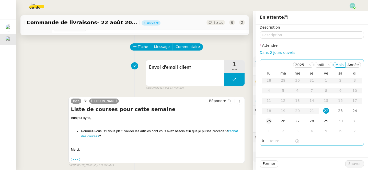
click at [272, 120] on td "25" at bounding box center [268, 121] width 14 height 10
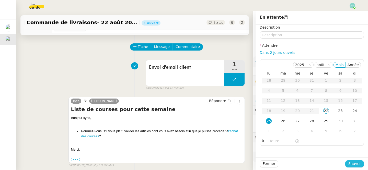
click at [356, 166] on span "Sauver" at bounding box center [354, 164] width 13 height 6
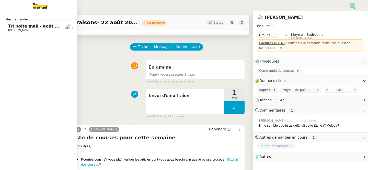
click at [19, 30] on span "[PERSON_NAME]" at bounding box center [19, 29] width 23 height 3
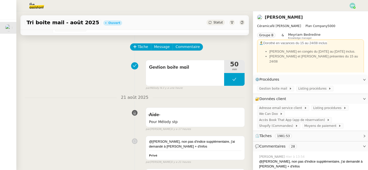
click at [354, 6] on img at bounding box center [352, 6] width 6 height 6
click at [350, 12] on li "Suivi" at bounding box center [338, 14] width 33 height 7
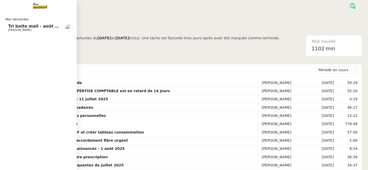
click at [25, 32] on link "Tri boite mail - [DATE] [PERSON_NAME]" at bounding box center [38, 28] width 77 height 12
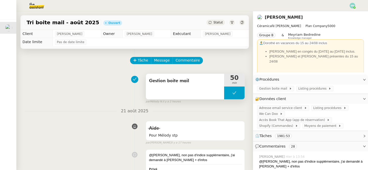
click at [227, 95] on button at bounding box center [234, 93] width 20 height 13
click at [230, 96] on div at bounding box center [229, 93] width 10 height 13
click at [232, 93] on div at bounding box center [234, 93] width 20 height 13
click at [242, 95] on button at bounding box center [239, 93] width 10 height 13
click at [352, 6] on img at bounding box center [352, 6] width 6 height 6
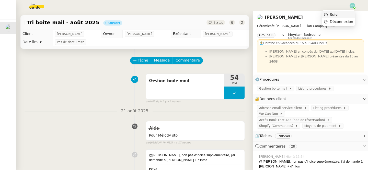
click at [345, 14] on li "Suivi" at bounding box center [338, 14] width 33 height 7
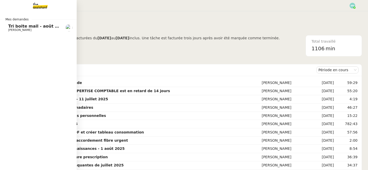
click at [12, 27] on span "Tri boite mail - août 2025" at bounding box center [37, 26] width 58 height 5
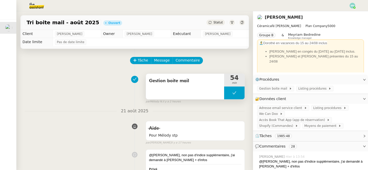
click at [228, 93] on button at bounding box center [234, 93] width 20 height 13
click at [228, 93] on icon at bounding box center [229, 92] width 2 height 3
click at [227, 89] on div at bounding box center [234, 93] width 20 height 13
click at [243, 93] on button at bounding box center [239, 93] width 10 height 13
click at [351, 7] on img at bounding box center [352, 6] width 6 height 6
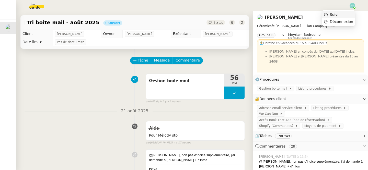
click at [343, 16] on li "Suivi" at bounding box center [338, 14] width 33 height 7
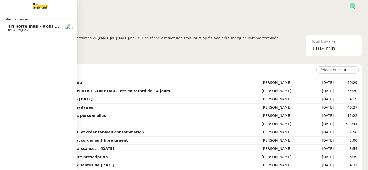
click at [15, 28] on span "Tri boite mail - août 2025" at bounding box center [37, 26] width 58 height 5
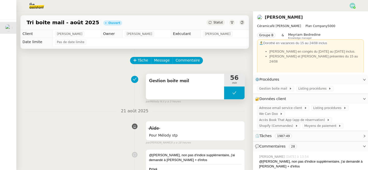
click at [228, 97] on button at bounding box center [234, 93] width 20 height 13
click at [228, 97] on div at bounding box center [229, 93] width 10 height 13
click at [227, 91] on div at bounding box center [234, 93] width 20 height 13
click at [239, 92] on icon at bounding box center [239, 93] width 4 height 4
